Goal: Information Seeking & Learning: Learn about a topic

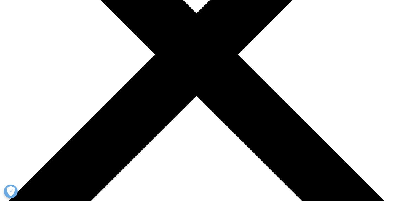
scroll to position [138, 0]
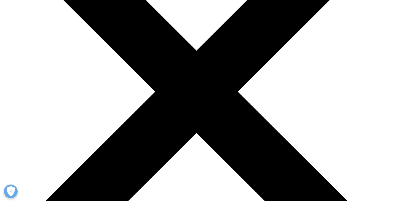
drag, startPoint x: 131, startPoint y: 53, endPoint x: 195, endPoint y: 55, distance: 63.1
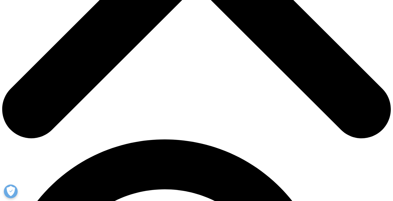
scroll to position [138, 0]
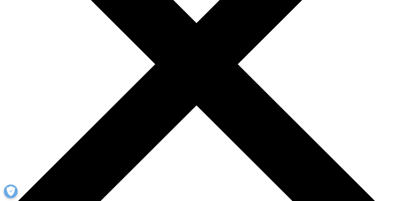
drag, startPoint x: 179, startPoint y: 92, endPoint x: 207, endPoint y: 92, distance: 28.1
